Goal: Find specific page/section

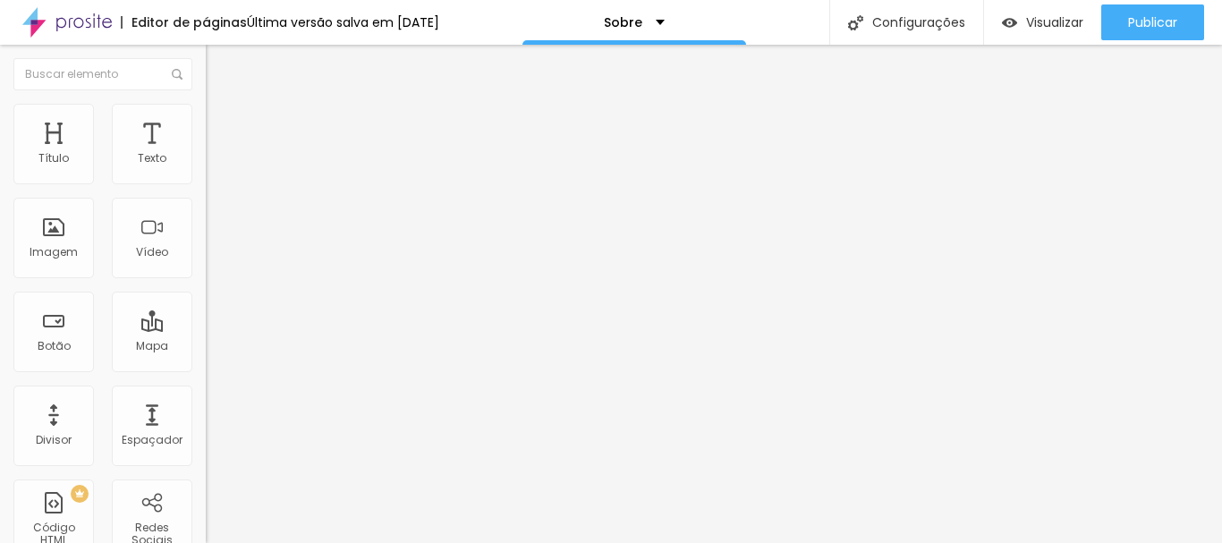
click at [219, 72] on img "button" at bounding box center [226, 65] width 14 height 14
click at [206, 361] on div "Facebook" at bounding box center [309, 366] width 206 height 11
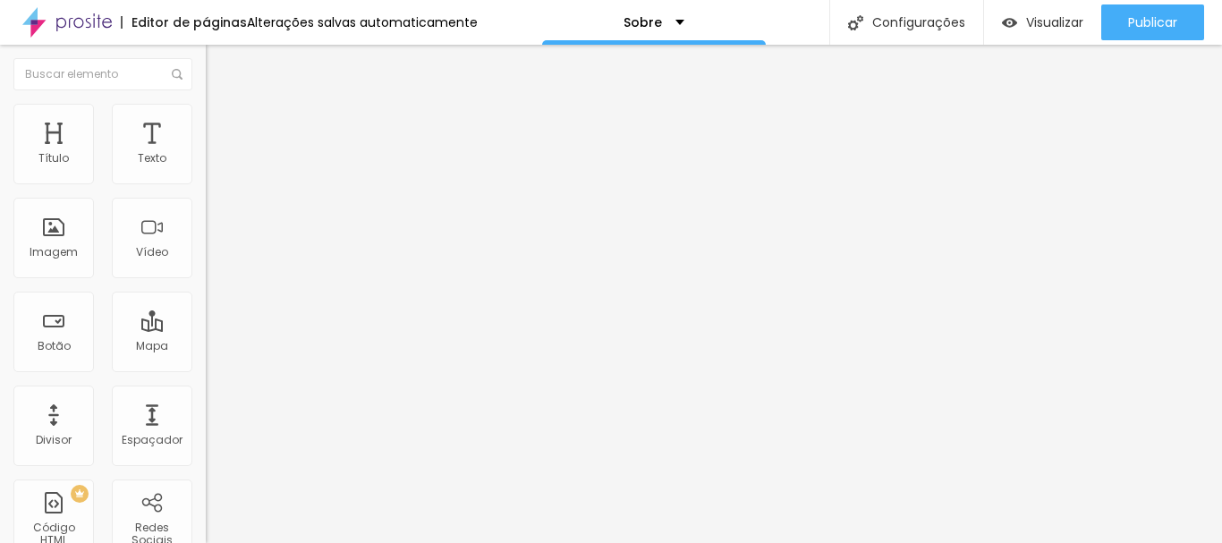
click at [206, 361] on div "Facebook" at bounding box center [309, 366] width 206 height 11
